Goal: Find specific page/section: Find specific page/section

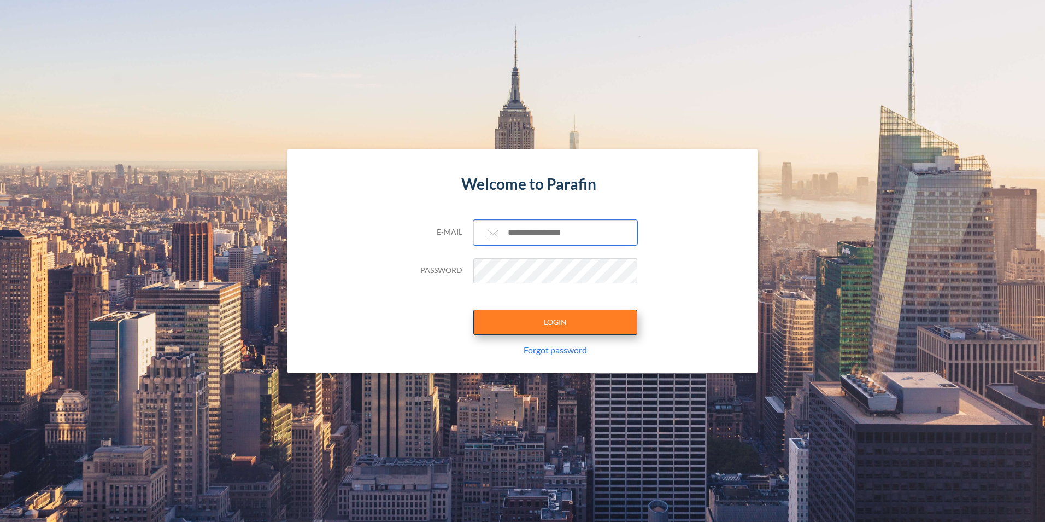
type input "**********"
click at [551, 331] on button "LOGIN" at bounding box center [556, 321] width 164 height 25
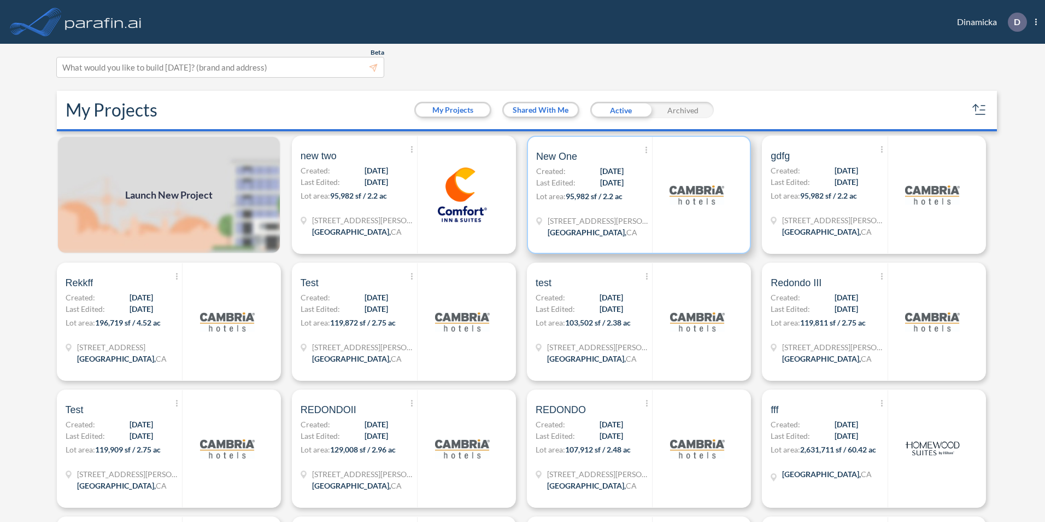
click at [551, 215] on span "[STREET_ADDRESS][PERSON_NAME]" at bounding box center [600, 220] width 104 height 11
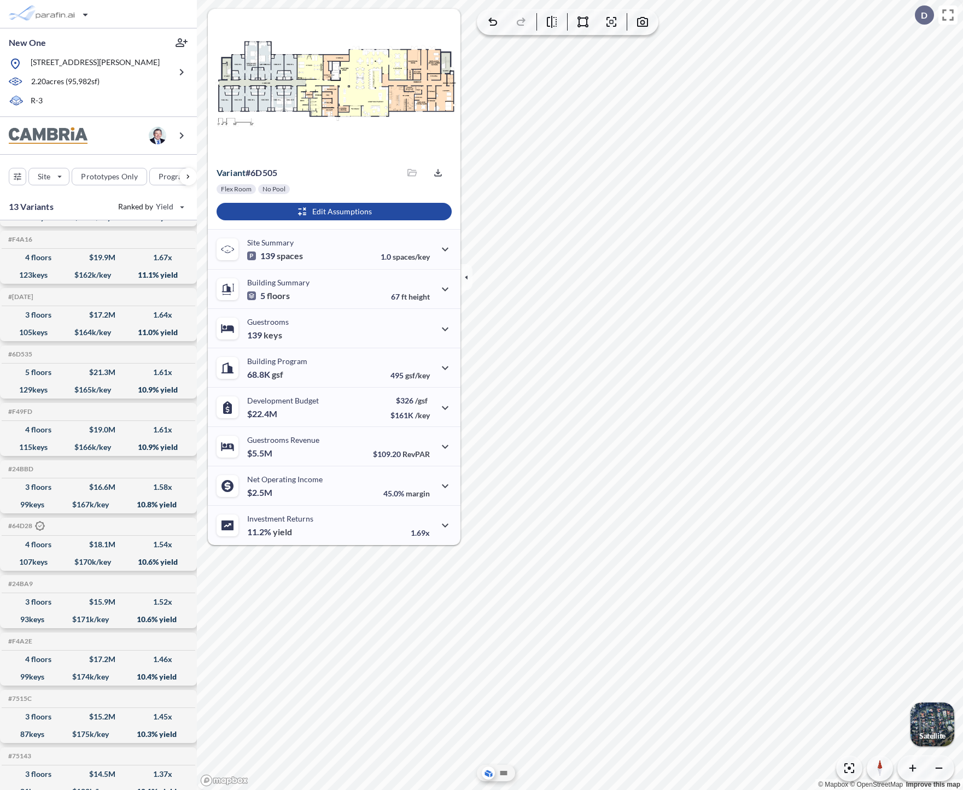
scroll to position [181, 0]
